Goal: Task Accomplishment & Management: Use online tool/utility

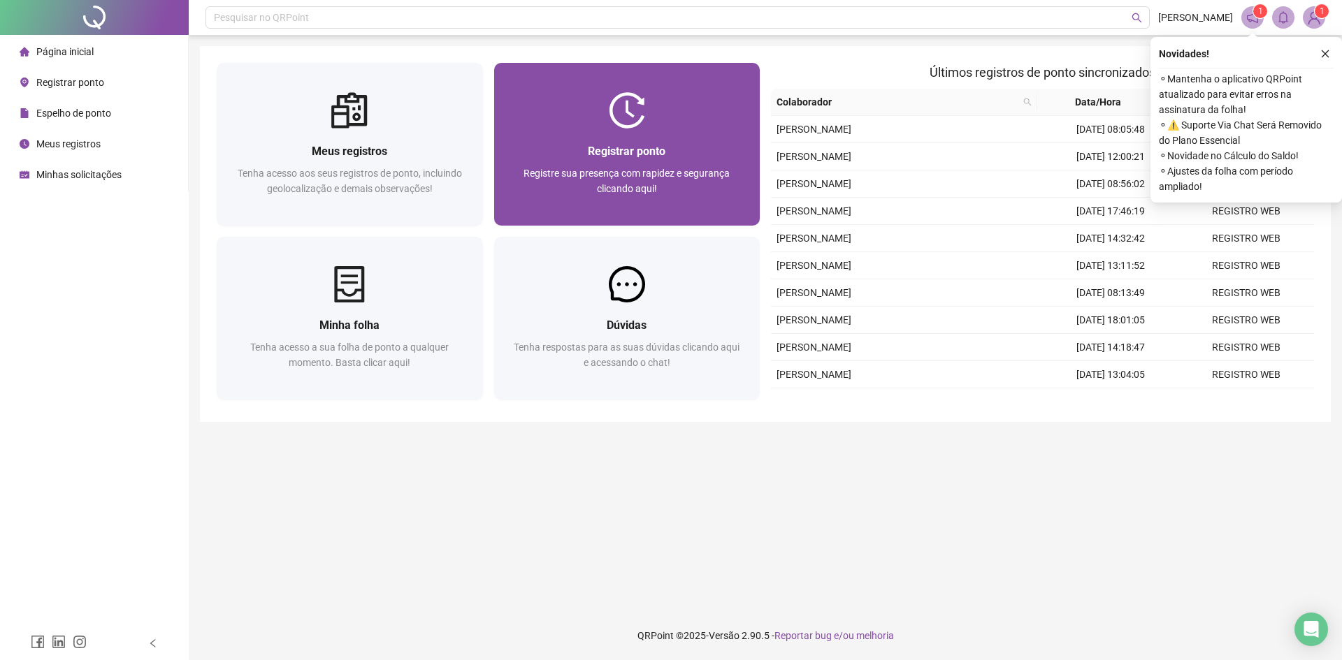
click at [624, 164] on div "Registrar ponto Registre sua presença com rapidez e segurança clicando aqui!" at bounding box center [627, 177] width 233 height 69
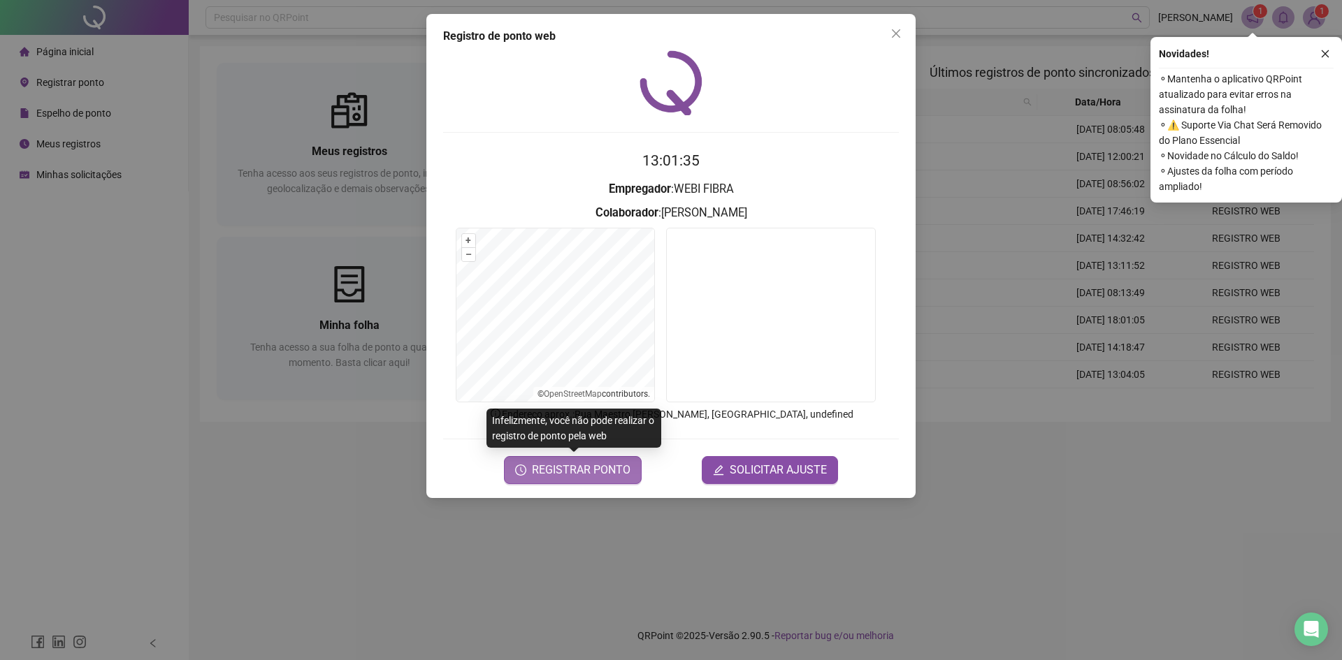
click at [588, 470] on span "REGISTRAR PONTO" at bounding box center [581, 470] width 99 height 17
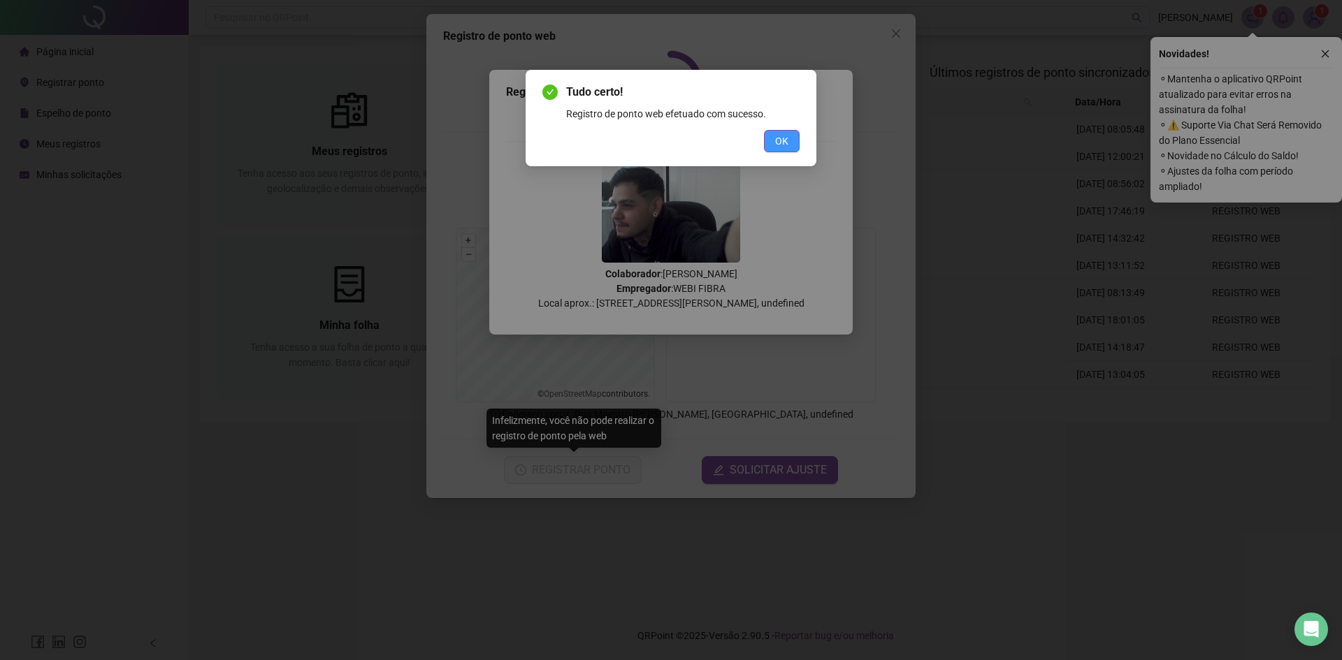
click at [797, 145] on button "OK" at bounding box center [782, 141] width 36 height 22
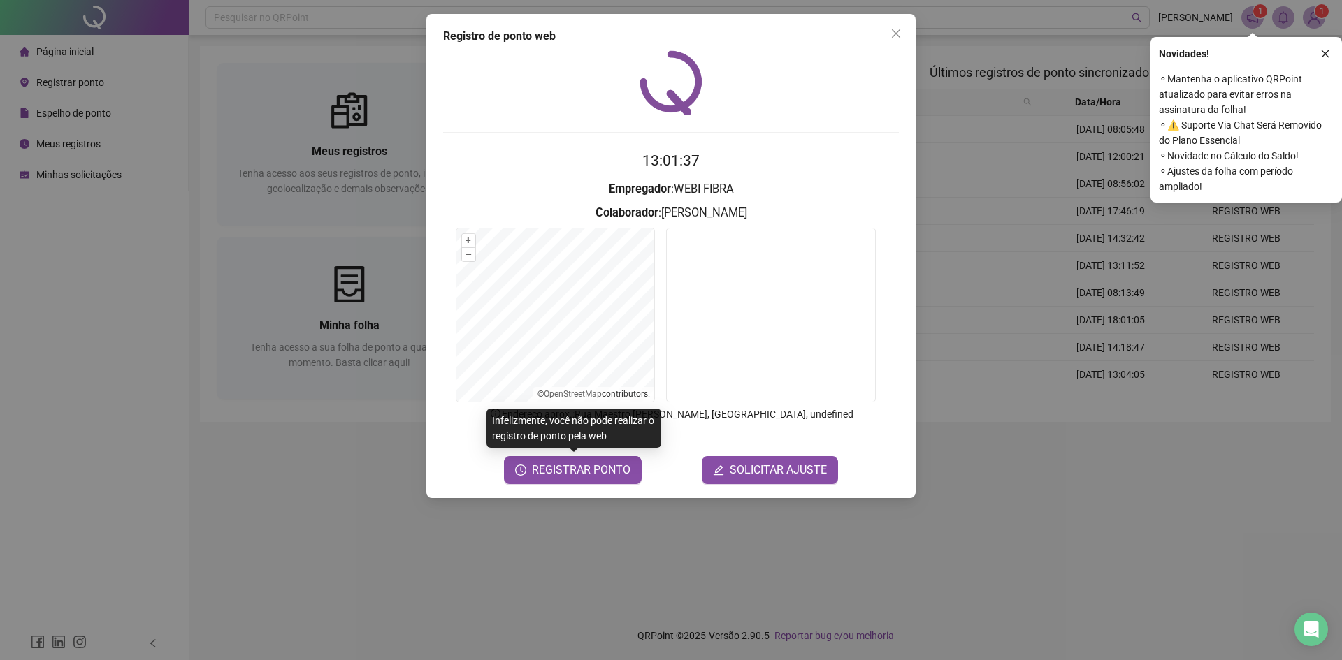
drag, startPoint x: 899, startPoint y: 19, endPoint x: 890, endPoint y: 45, distance: 27.4
click at [898, 24] on div "Registro [PERSON_NAME] web 13:01:37 Empregador : WEBI FIBRA Colaborador : [PERS…" at bounding box center [670, 256] width 489 height 484
click at [890, 45] on div "Registro [PERSON_NAME] web 13:01:37 Empregador : WEBI FIBRA Colaborador : [PERS…" at bounding box center [670, 256] width 489 height 484
click at [895, 34] on icon "close" at bounding box center [896, 33] width 8 height 8
